Goal: Check status

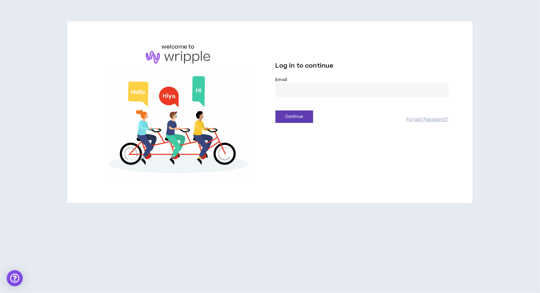
click at [314, 91] on input "email" at bounding box center [361, 90] width 173 height 14
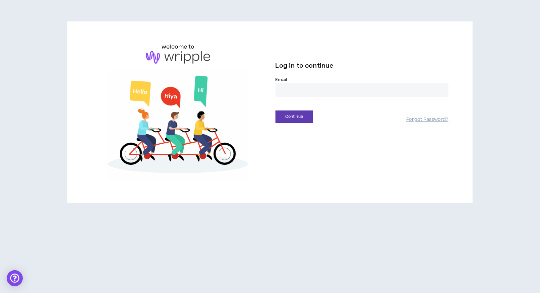
click at [314, 91] on input "email" at bounding box center [361, 90] width 173 height 14
type input "**********"
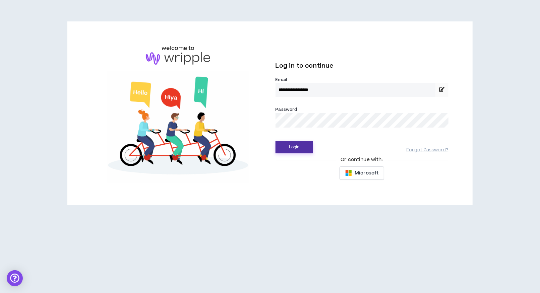
click at [294, 148] on button "Login" at bounding box center [294, 147] width 38 height 12
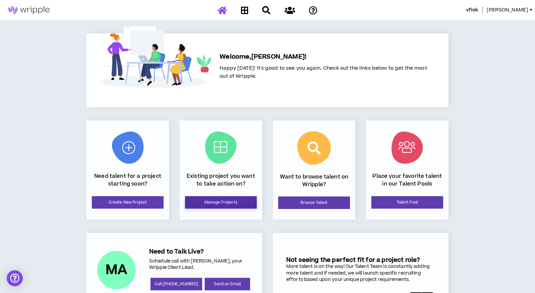
click at [223, 201] on link "Manage Projects" at bounding box center [221, 202] width 72 height 12
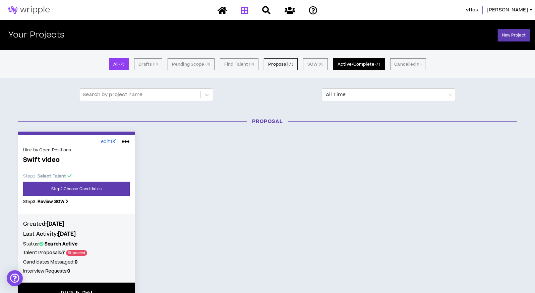
click at [367, 64] on button "Active/Complete ( 1 )" at bounding box center [358, 64] width 51 height 12
